Goal: Information Seeking & Learning: Get advice/opinions

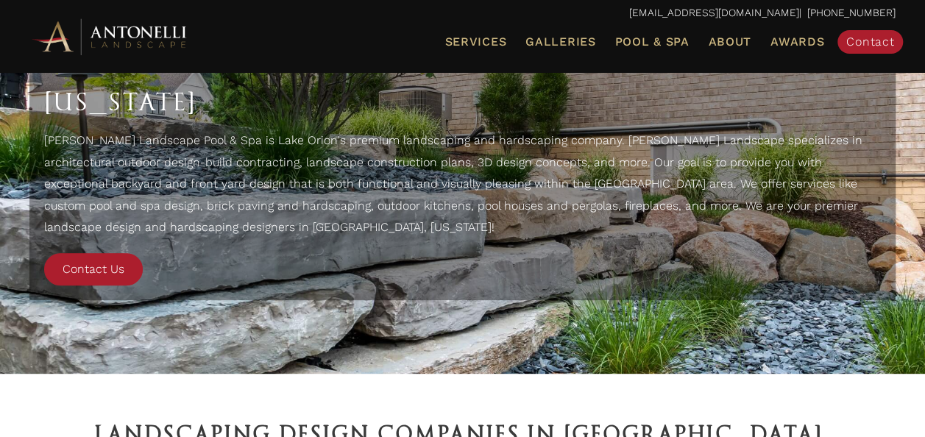
scroll to position [90, 0]
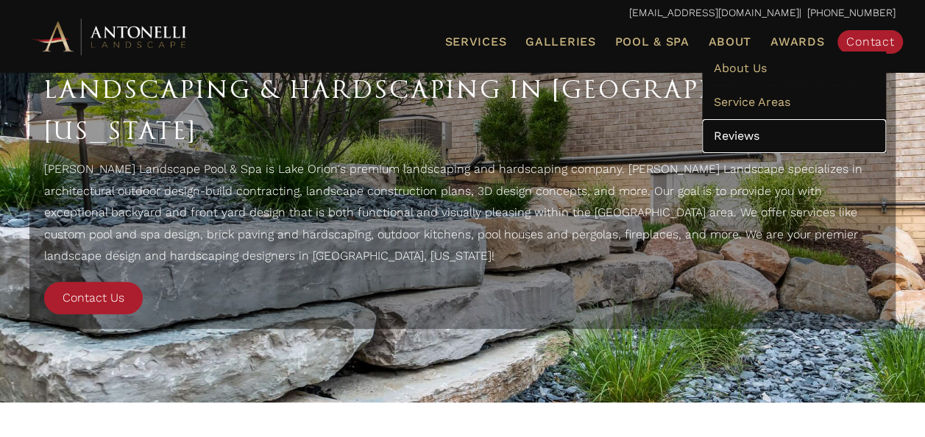
click at [744, 127] on link "Reviews" at bounding box center [794, 136] width 184 height 34
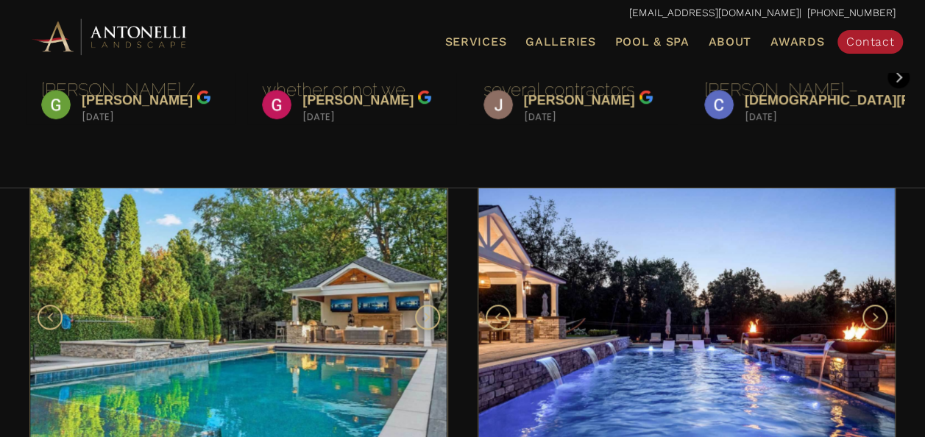
scroll to position [633, 0]
